Goal: Book appointment/travel/reservation

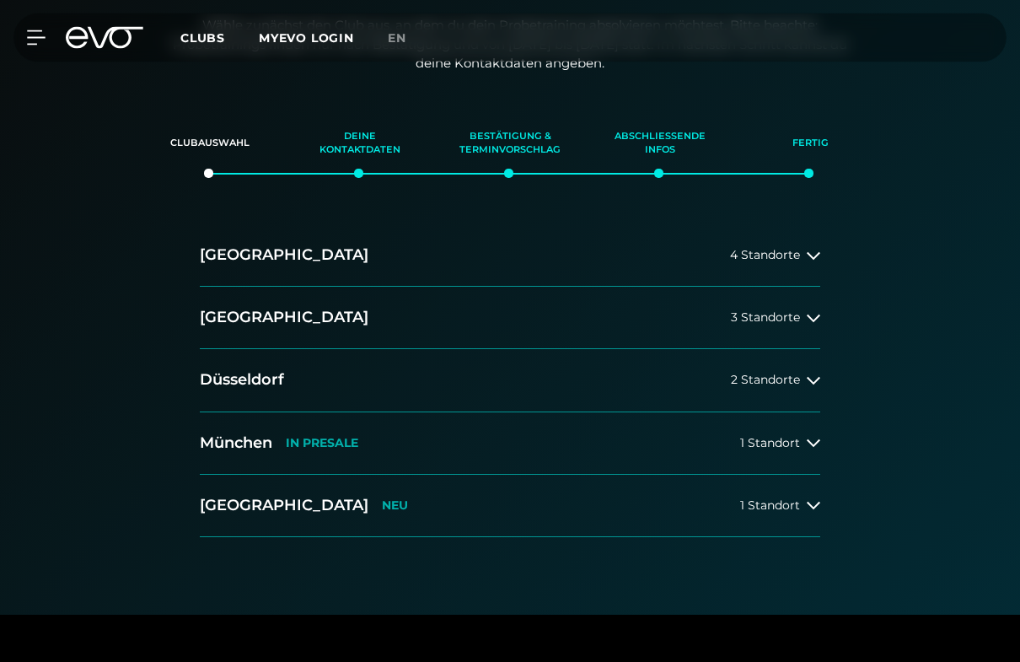
click at [755, 431] on button "[GEOGRAPHIC_DATA] IN [GEOGRAPHIC_DATA] 1 Standort" at bounding box center [510, 444] width 620 height 62
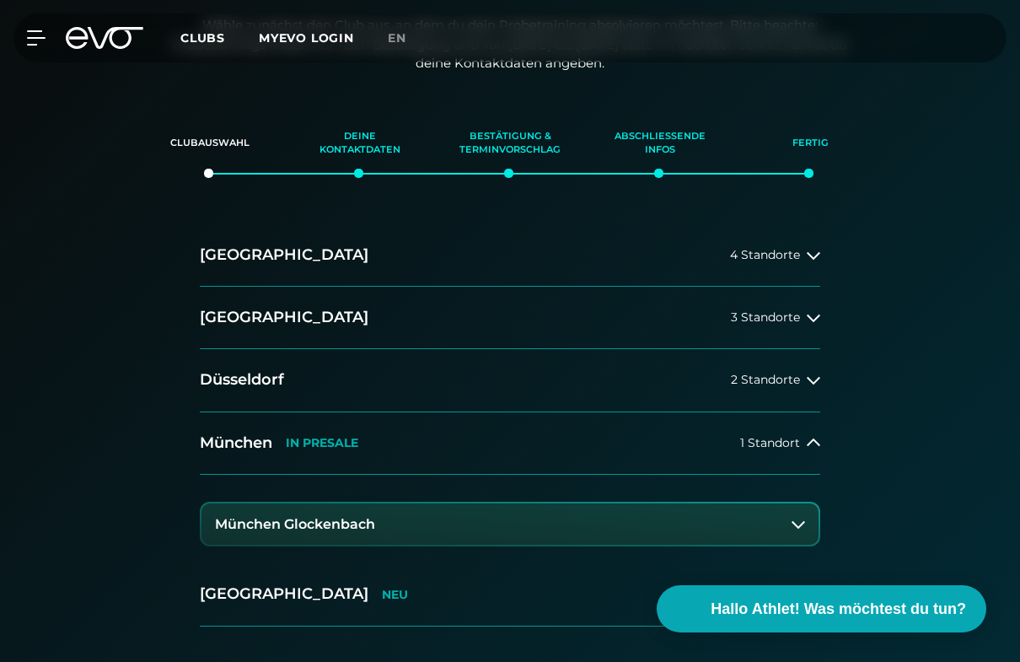
click at [319, 448] on div "[GEOGRAPHIC_DATA] IN [GEOGRAPHIC_DATA]" at bounding box center [279, 442] width 158 height 21
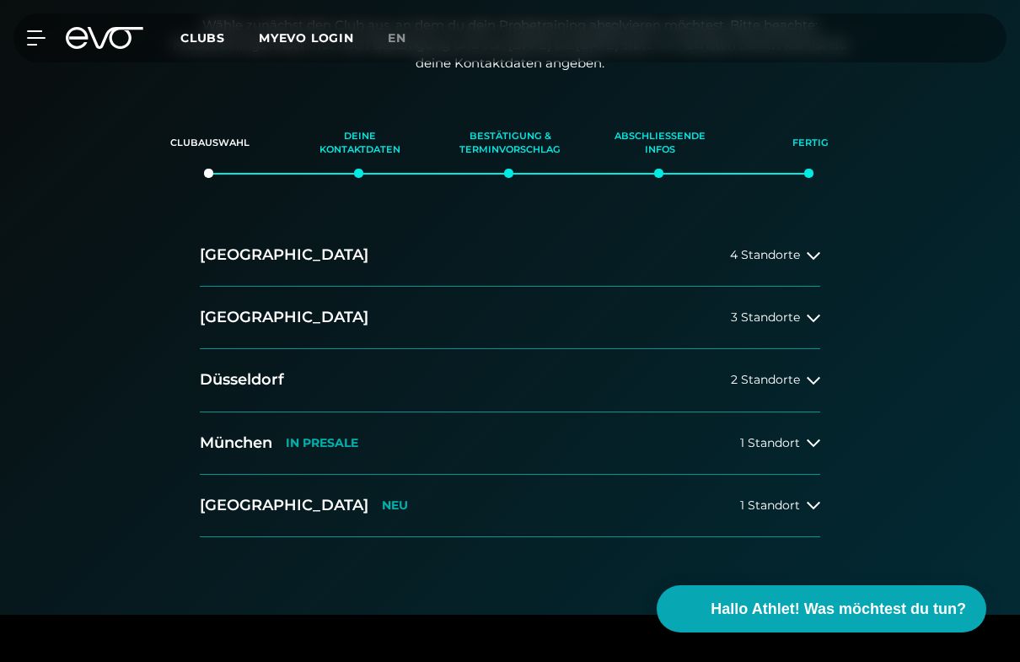
click at [326, 440] on p "IN PRESALE" at bounding box center [322, 443] width 72 height 14
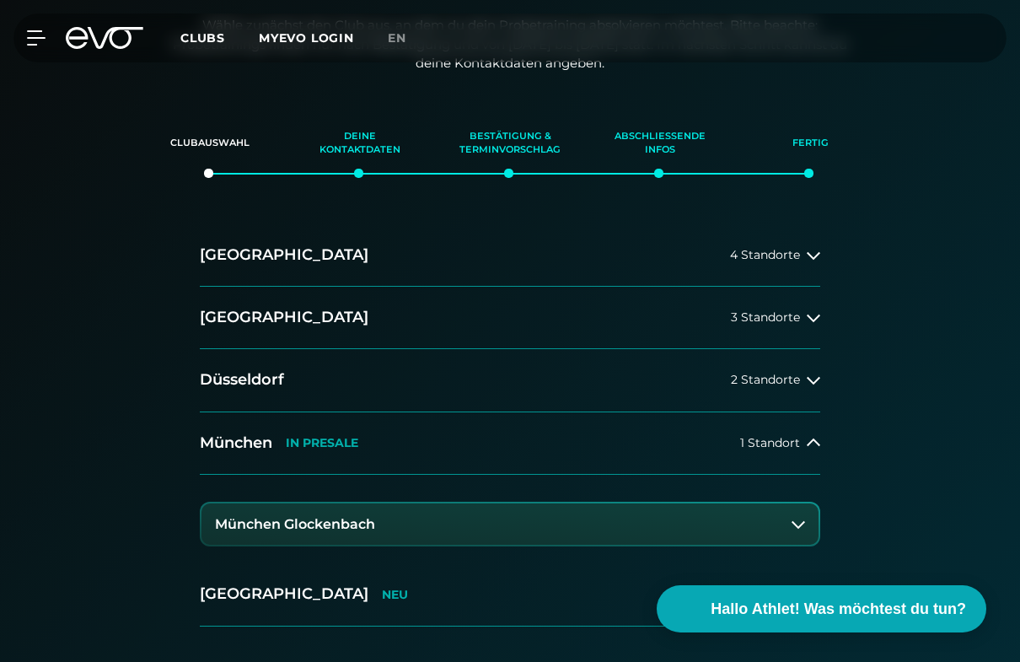
click at [358, 449] on div "[GEOGRAPHIC_DATA] IN [GEOGRAPHIC_DATA]" at bounding box center [279, 442] width 158 height 21
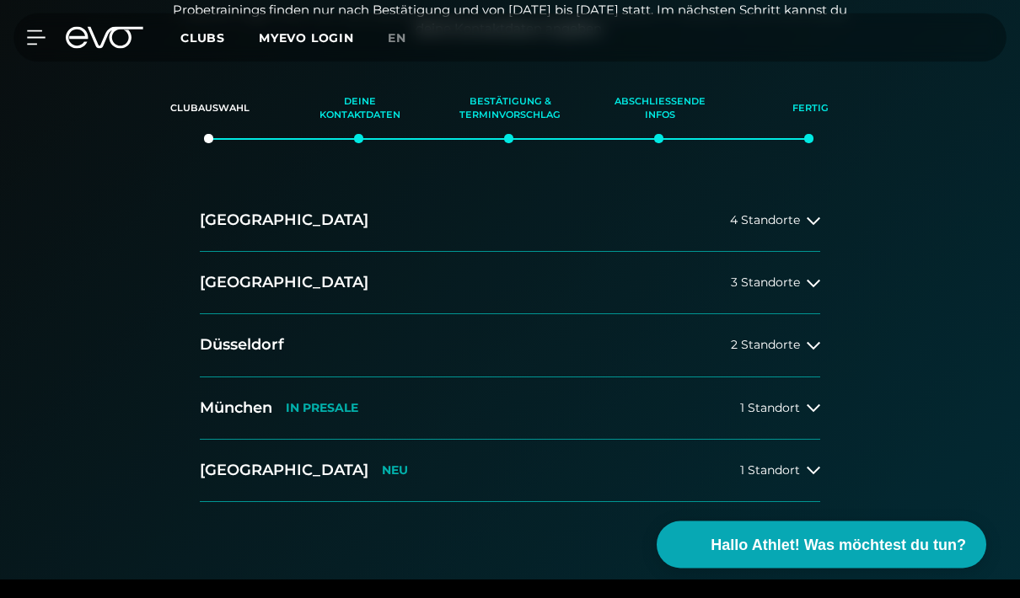
scroll to position [223, 0]
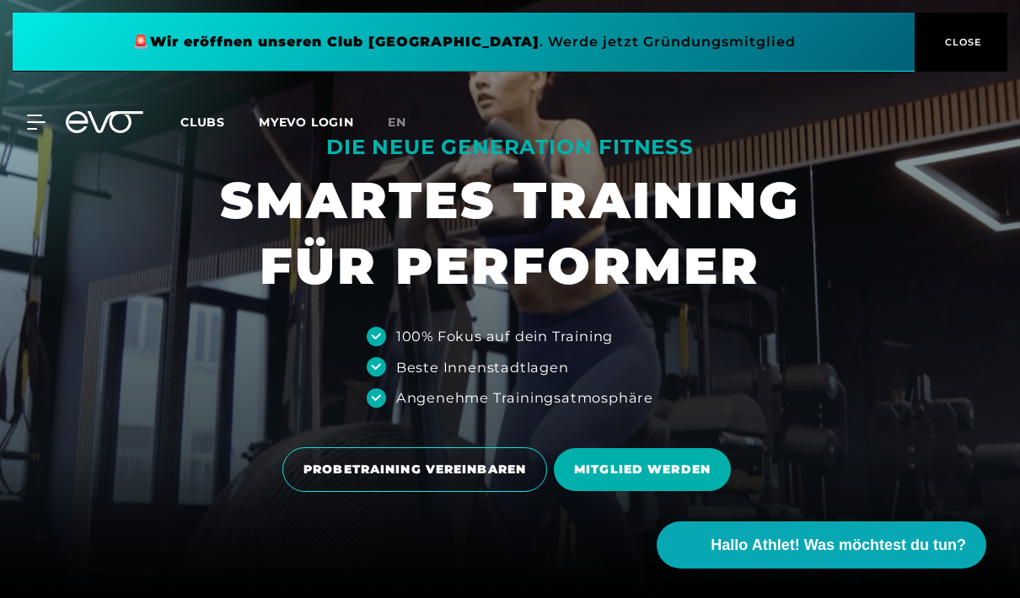
click at [502, 479] on span "PROBETRAINING VEREINBAREN" at bounding box center [414, 470] width 223 height 18
click at [705, 50] on span at bounding box center [464, 42] width 902 height 59
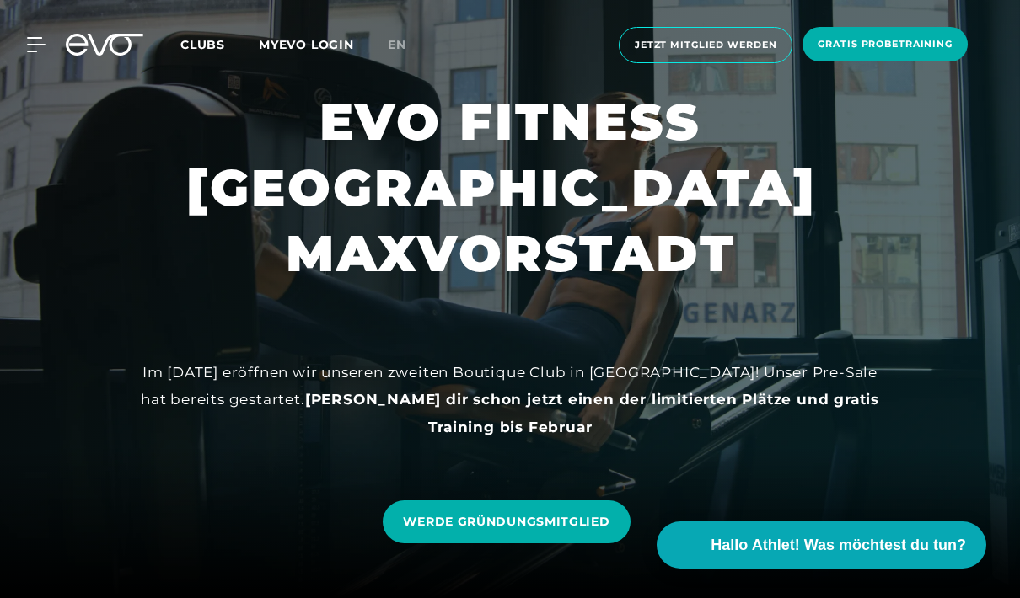
click at [899, 52] on span "Gratis Probetraining" at bounding box center [884, 44] width 165 height 35
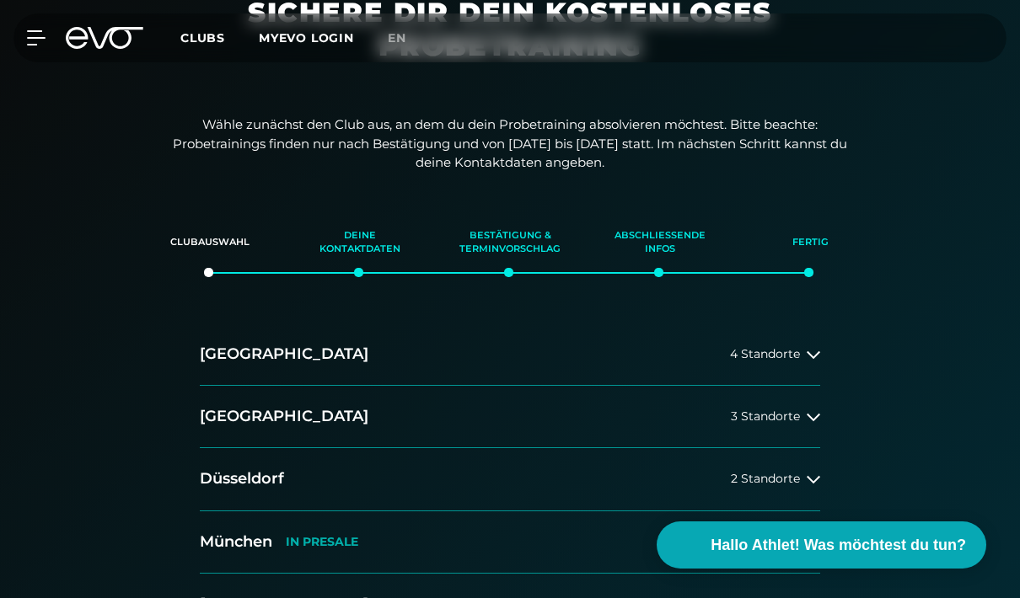
scroll to position [92, 0]
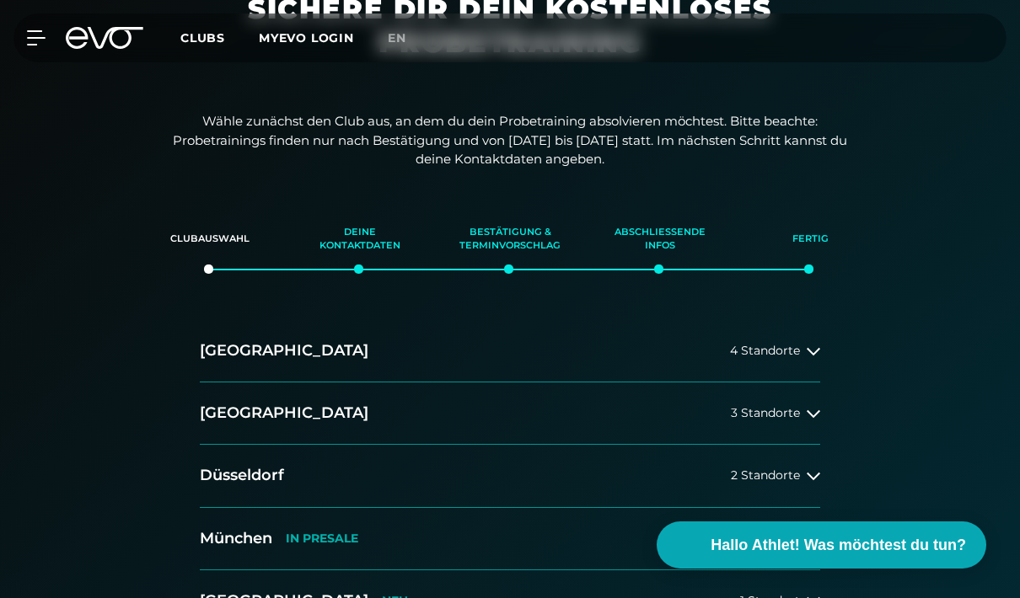
click at [769, 540] on span "1 Standort" at bounding box center [770, 539] width 60 height 13
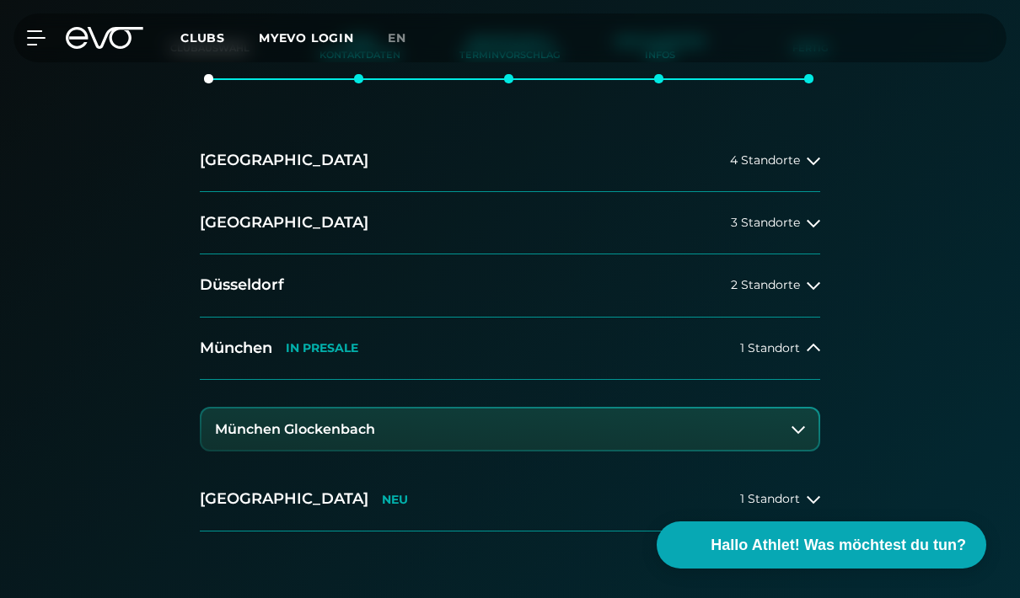
scroll to position [0, 0]
